Goal: Navigation & Orientation: Find specific page/section

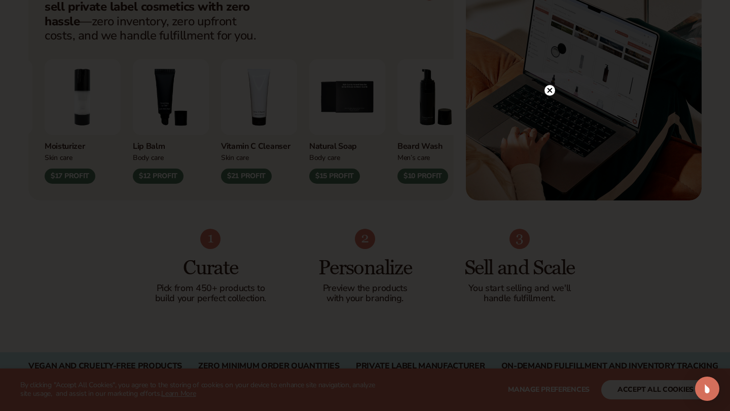
scroll to position [456, 0]
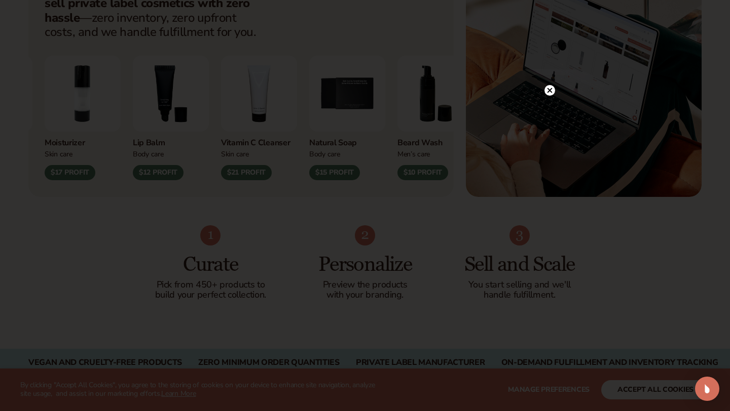
click at [550, 89] on icon at bounding box center [549, 90] width 5 height 5
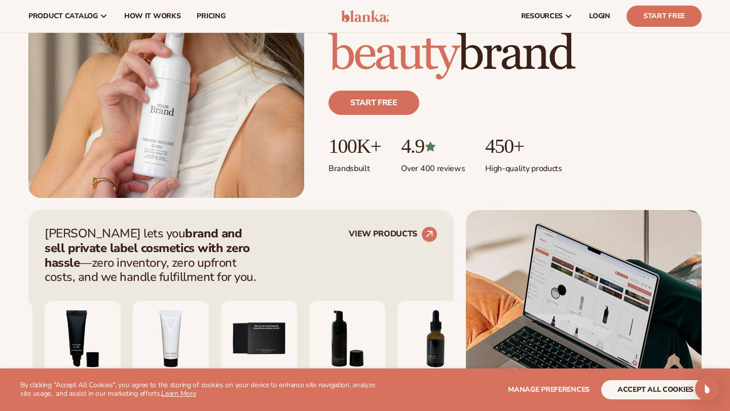
scroll to position [0, 0]
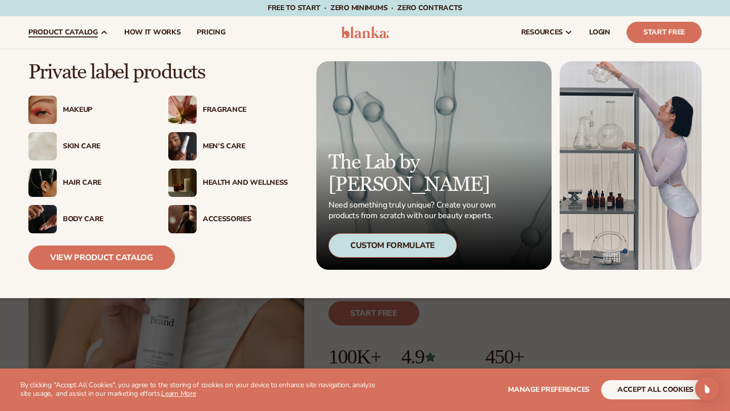
click at [86, 186] on div "Hair Care" at bounding box center [105, 183] width 85 height 9
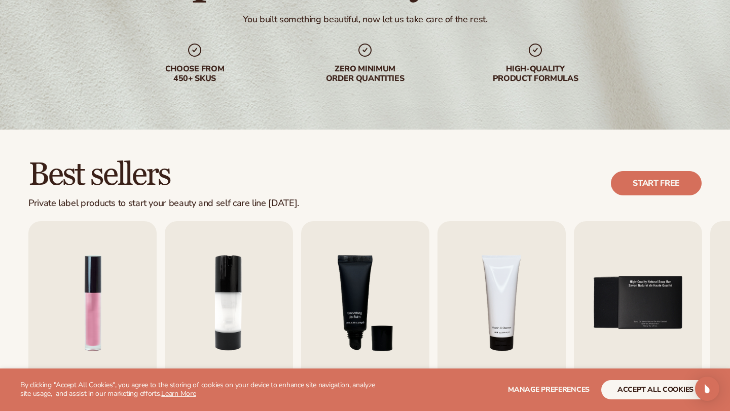
scroll to position [236, 0]
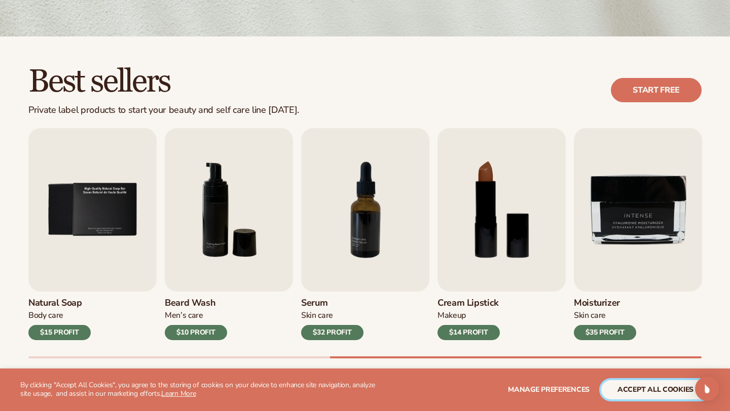
click at [643, 393] on button "accept all cookies" at bounding box center [655, 390] width 108 height 19
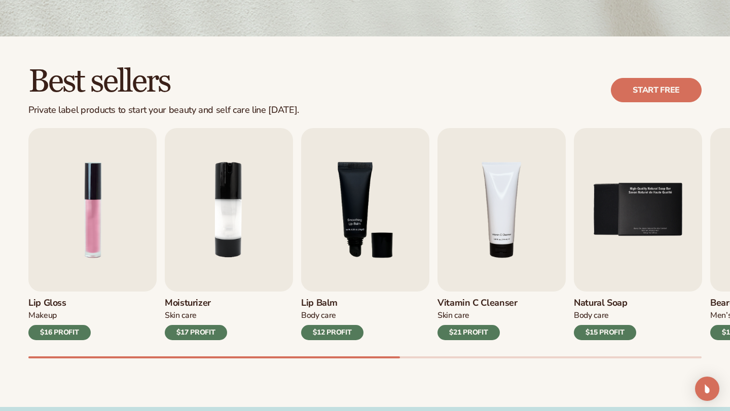
click at [0, 391] on div "Best sellers Private label products to start your beauty and self care line tod…" at bounding box center [365, 221] width 730 height 371
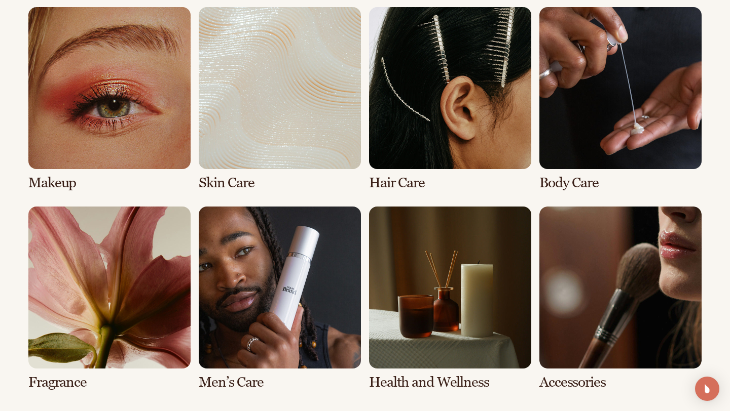
scroll to position [749, 0]
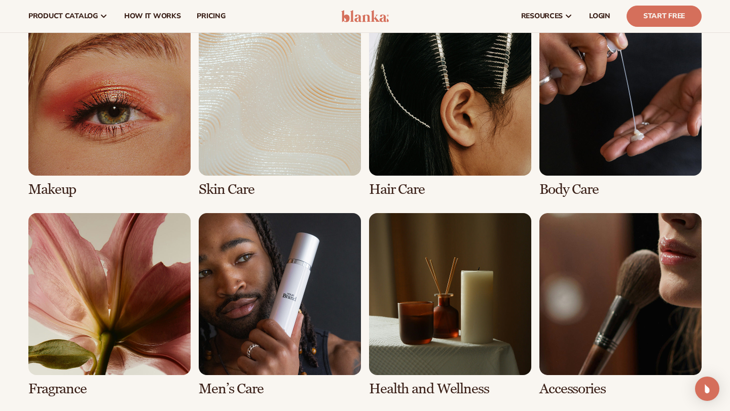
click at [423, 111] on link "3 / 8" at bounding box center [450, 106] width 162 height 184
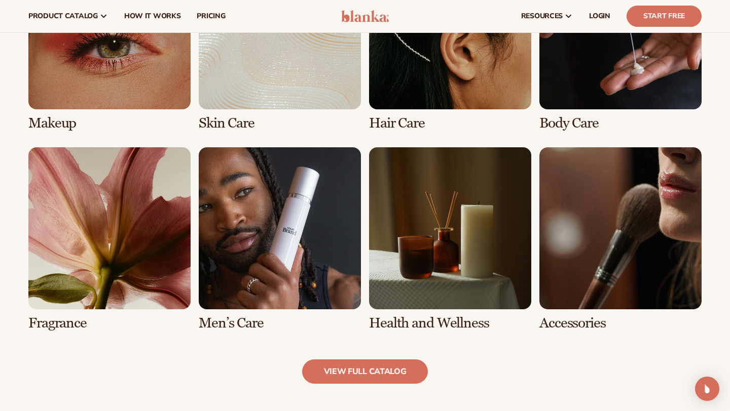
scroll to position [810, 0]
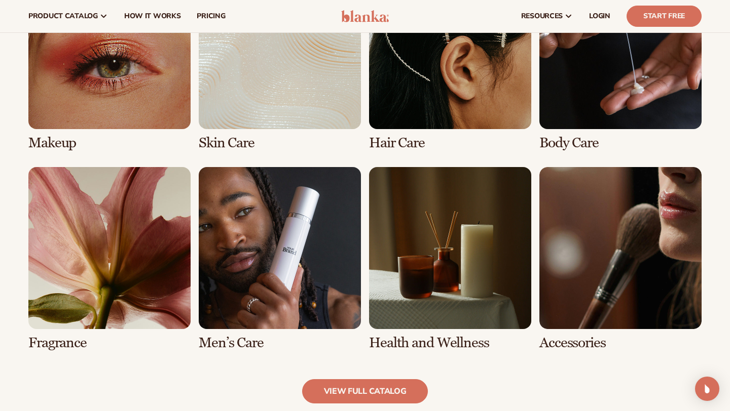
click at [150, 267] on link "5 / 8" at bounding box center [109, 259] width 162 height 184
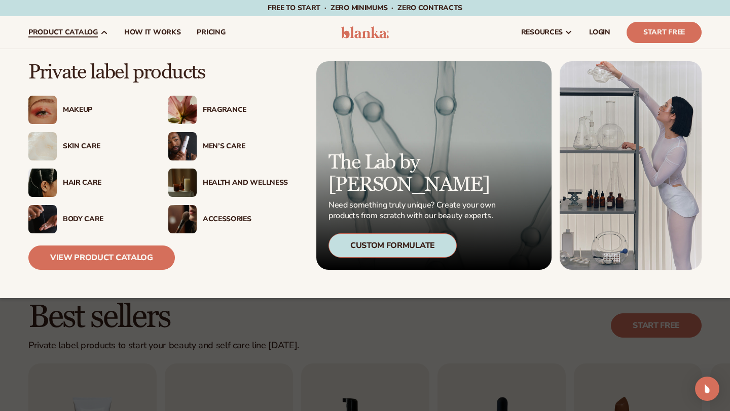
click at [85, 150] on div "Skin Care" at bounding box center [105, 146] width 85 height 9
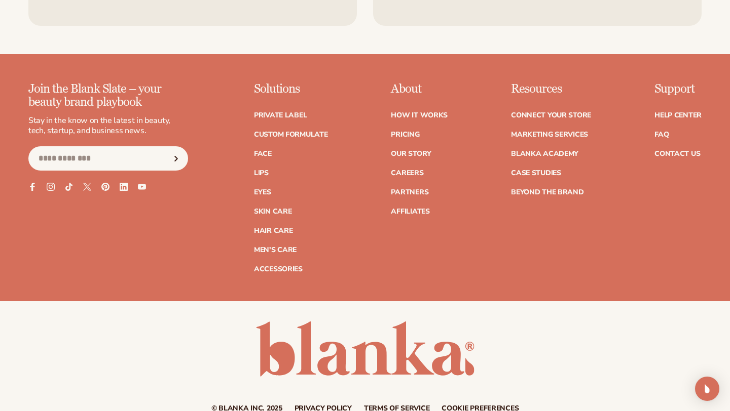
scroll to position [1829, 0]
